Goal: Check status: Check status

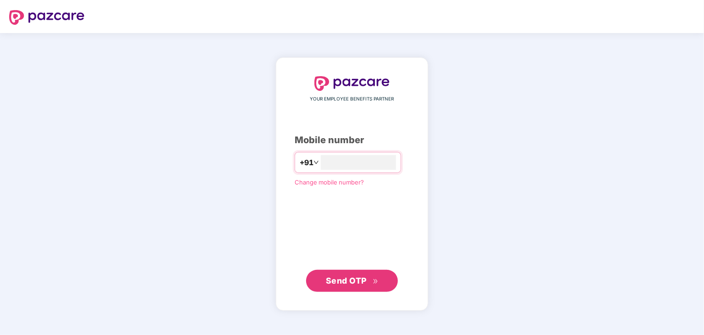
type input "**********"
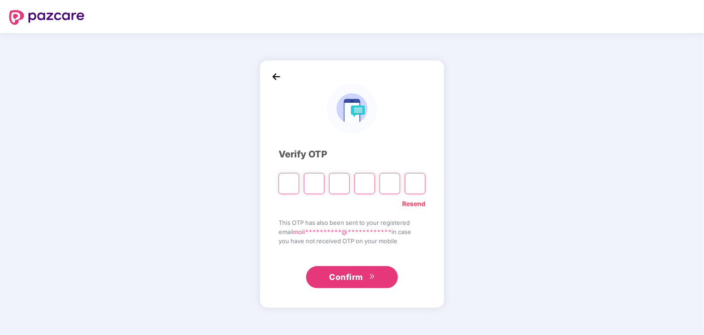
type input "*"
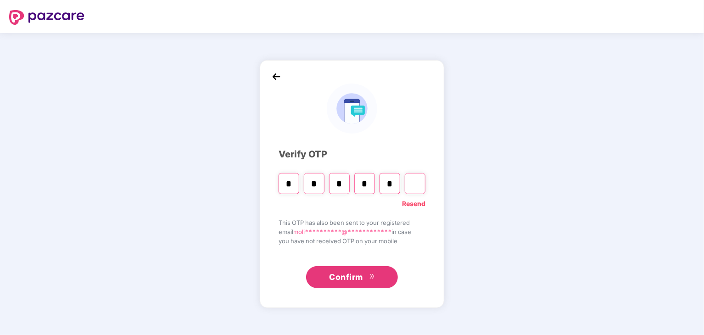
type input "*"
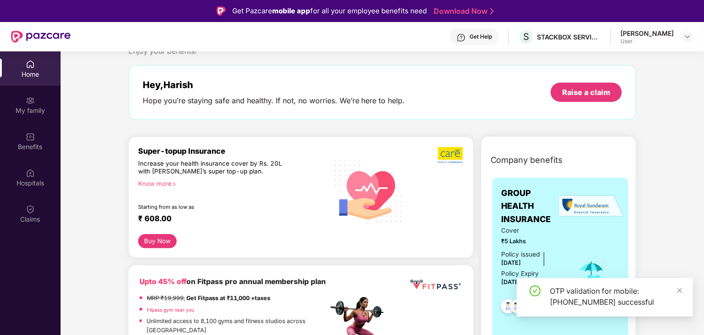
scroll to position [46, 0]
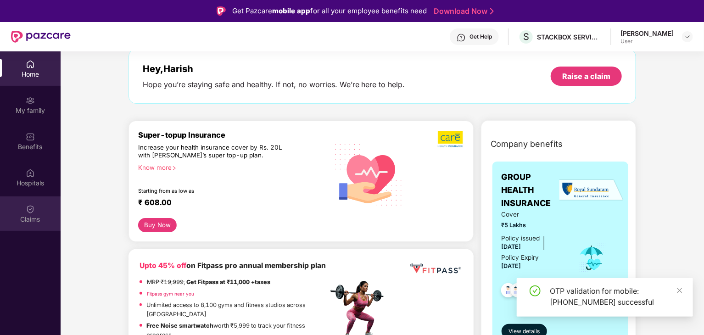
click at [48, 215] on div "Claims" at bounding box center [30, 219] width 61 height 9
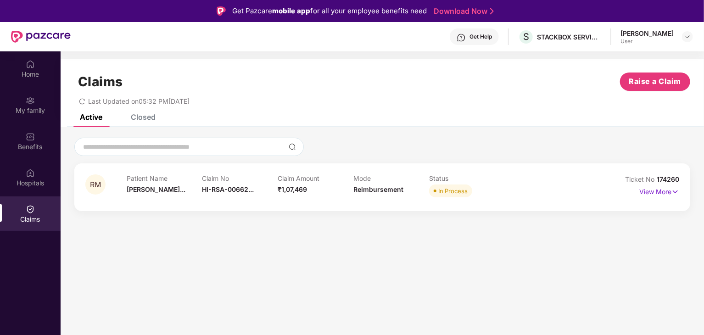
click at [464, 197] on span "In Process" at bounding box center [450, 191] width 43 height 13
click at [667, 186] on p "View More" at bounding box center [660, 191] width 40 height 12
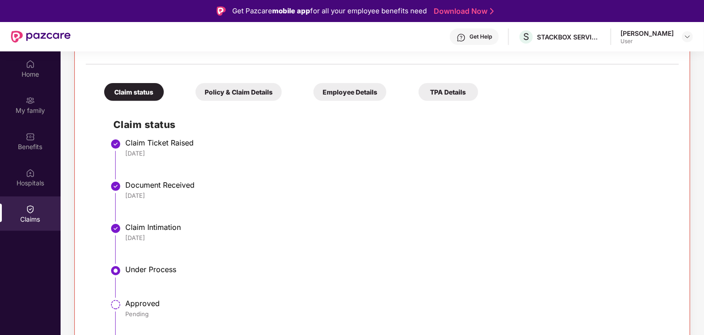
scroll to position [51, 0]
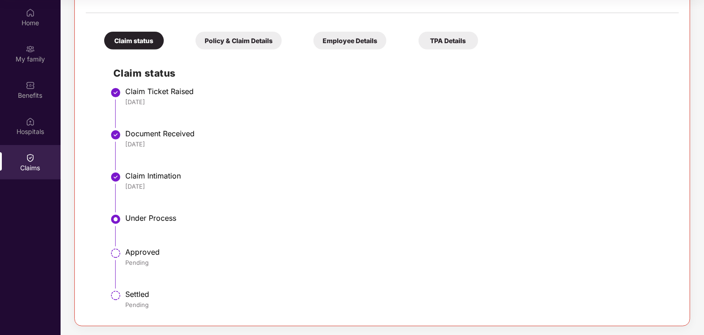
click at [225, 223] on div "Under Process" at bounding box center [397, 219] width 545 height 11
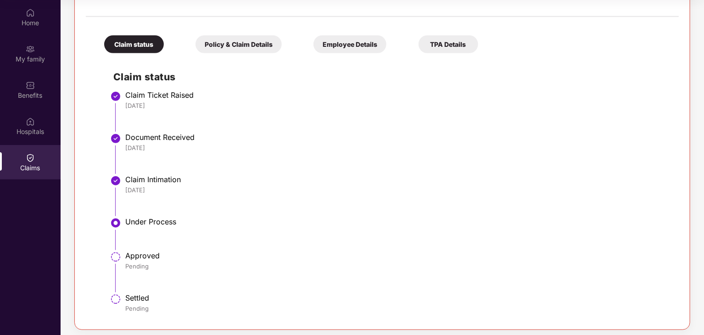
scroll to position [176, 0]
click at [242, 46] on div "Policy & Claim Details" at bounding box center [239, 44] width 86 height 18
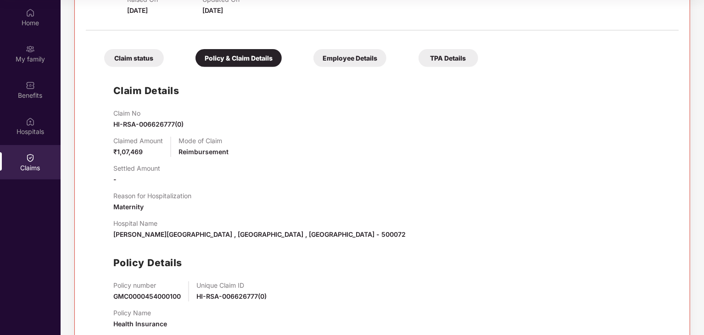
scroll to position [79, 0]
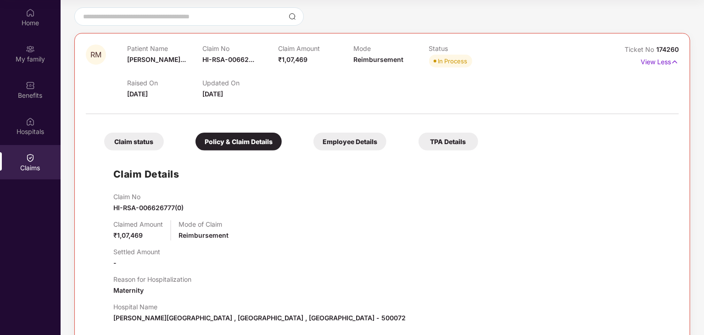
click at [148, 136] on div "Claim status" at bounding box center [134, 142] width 60 height 18
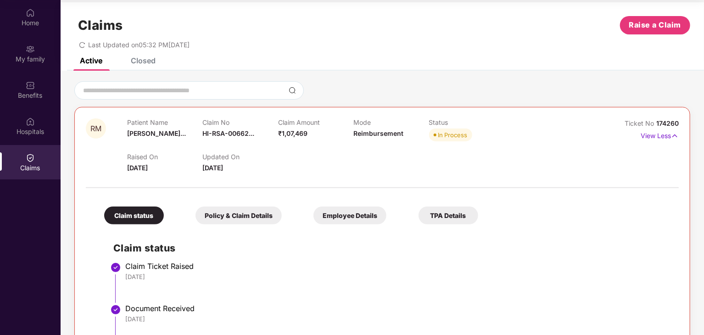
scroll to position [5, 0]
click at [253, 168] on div "Updated On [DATE]" at bounding box center [240, 163] width 75 height 20
